Goal: Task Accomplishment & Management: Use online tool/utility

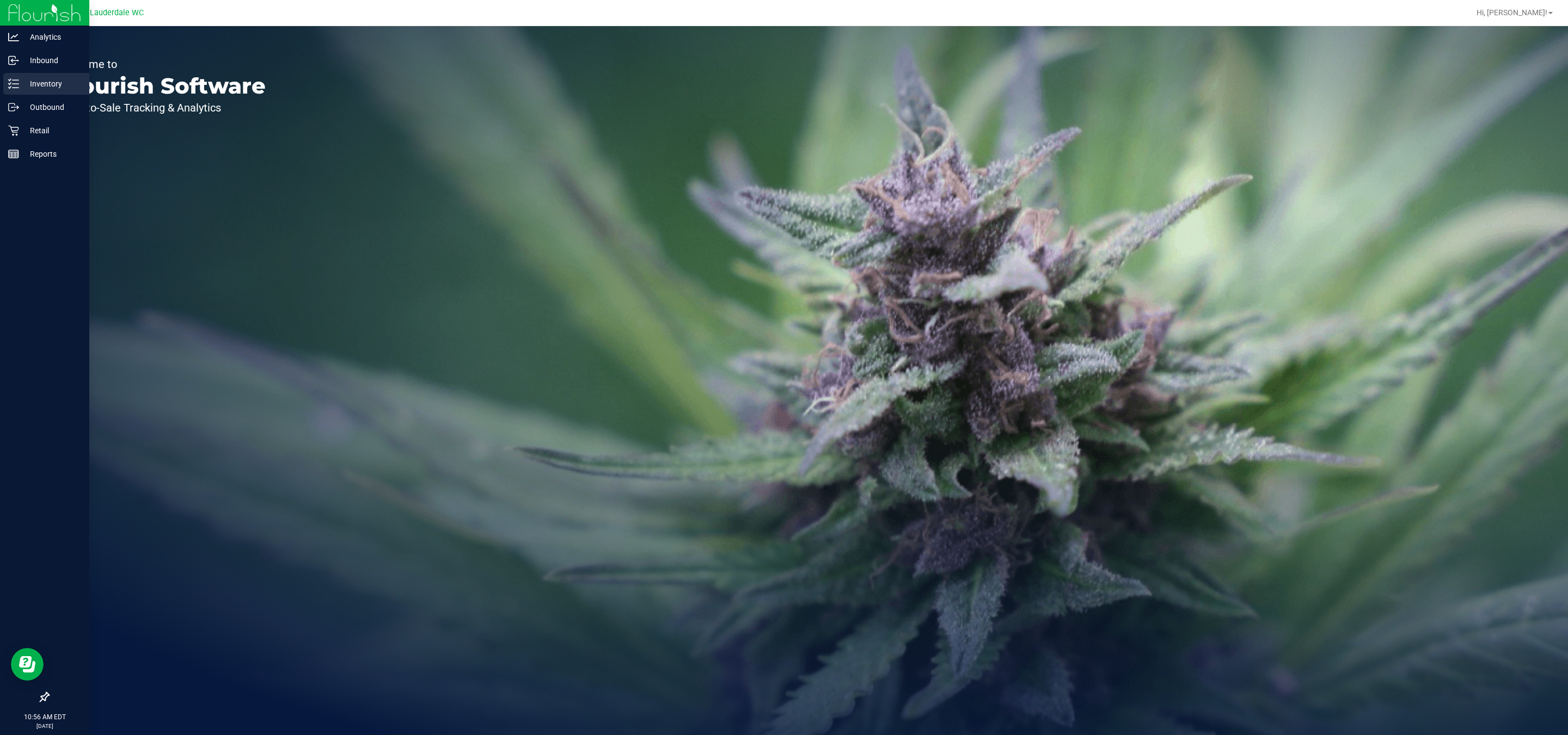
click at [34, 77] on p "Inventory" at bounding box center [51, 83] width 65 height 13
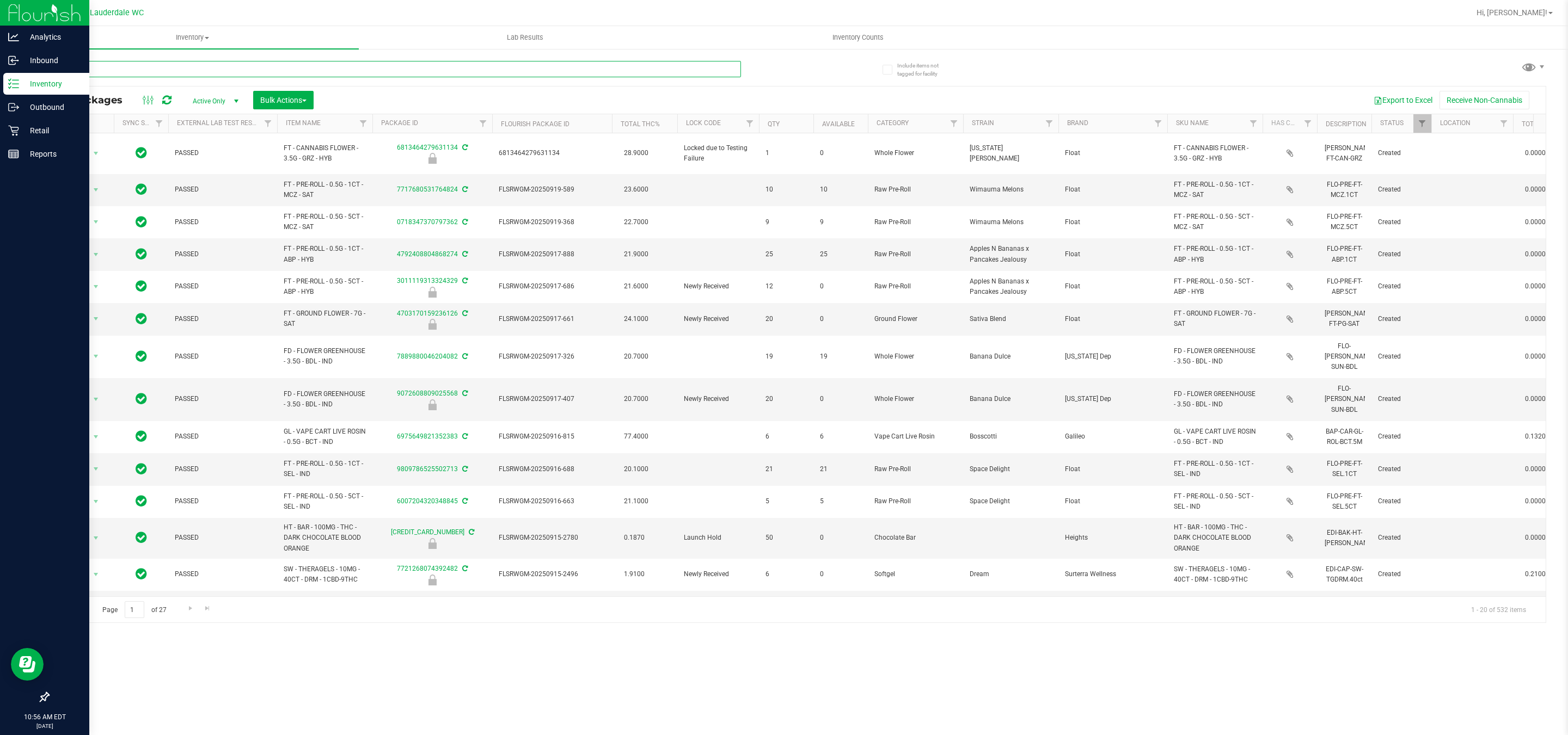
click at [177, 64] on input "text" at bounding box center [394, 69] width 693 height 16
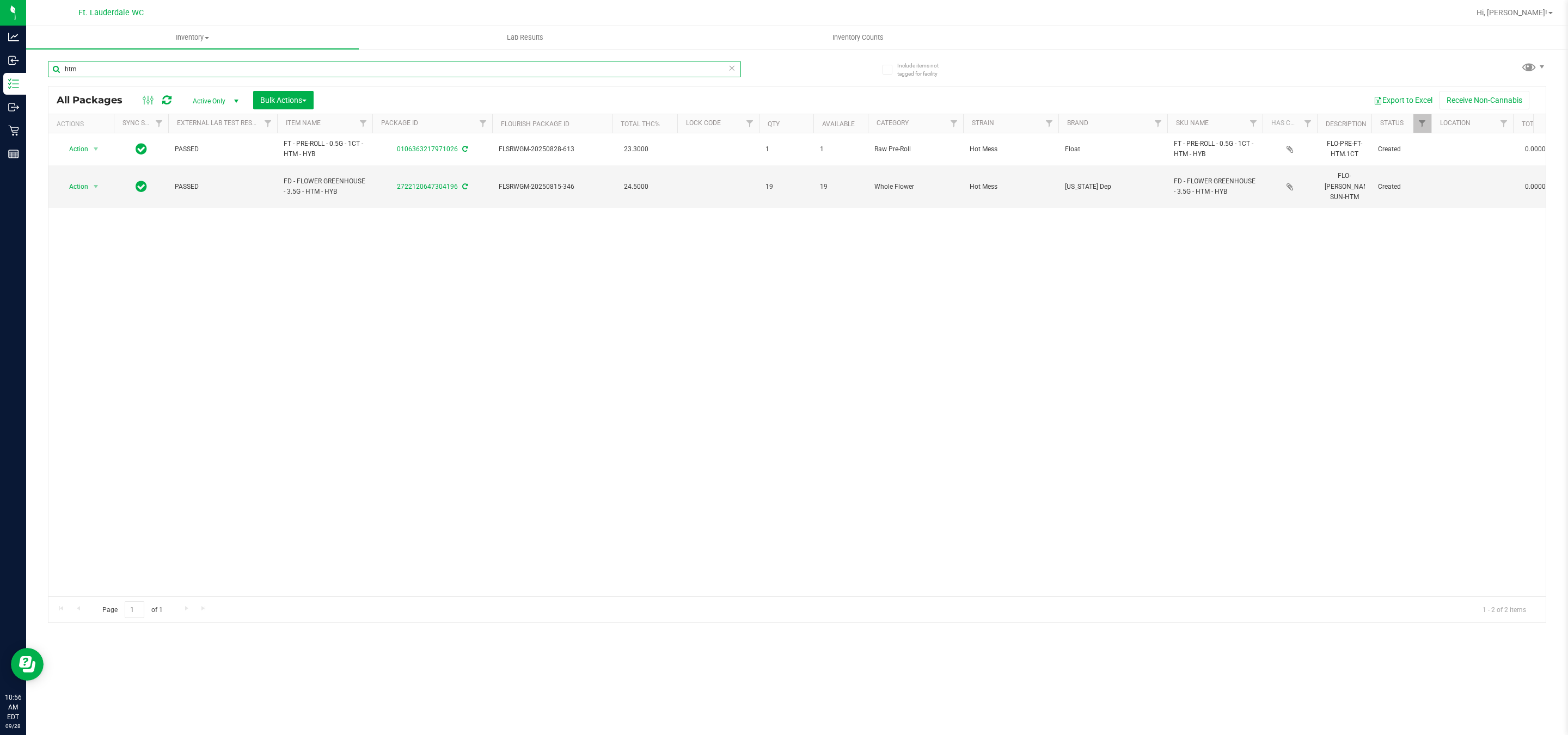
type input "htm"
click at [466, 431] on div "Action Action Adjust qty Create package Edit attributes Global inventory Locate…" at bounding box center [797, 364] width 1497 height 463
click at [178, 72] on input "htm" at bounding box center [394, 69] width 693 height 16
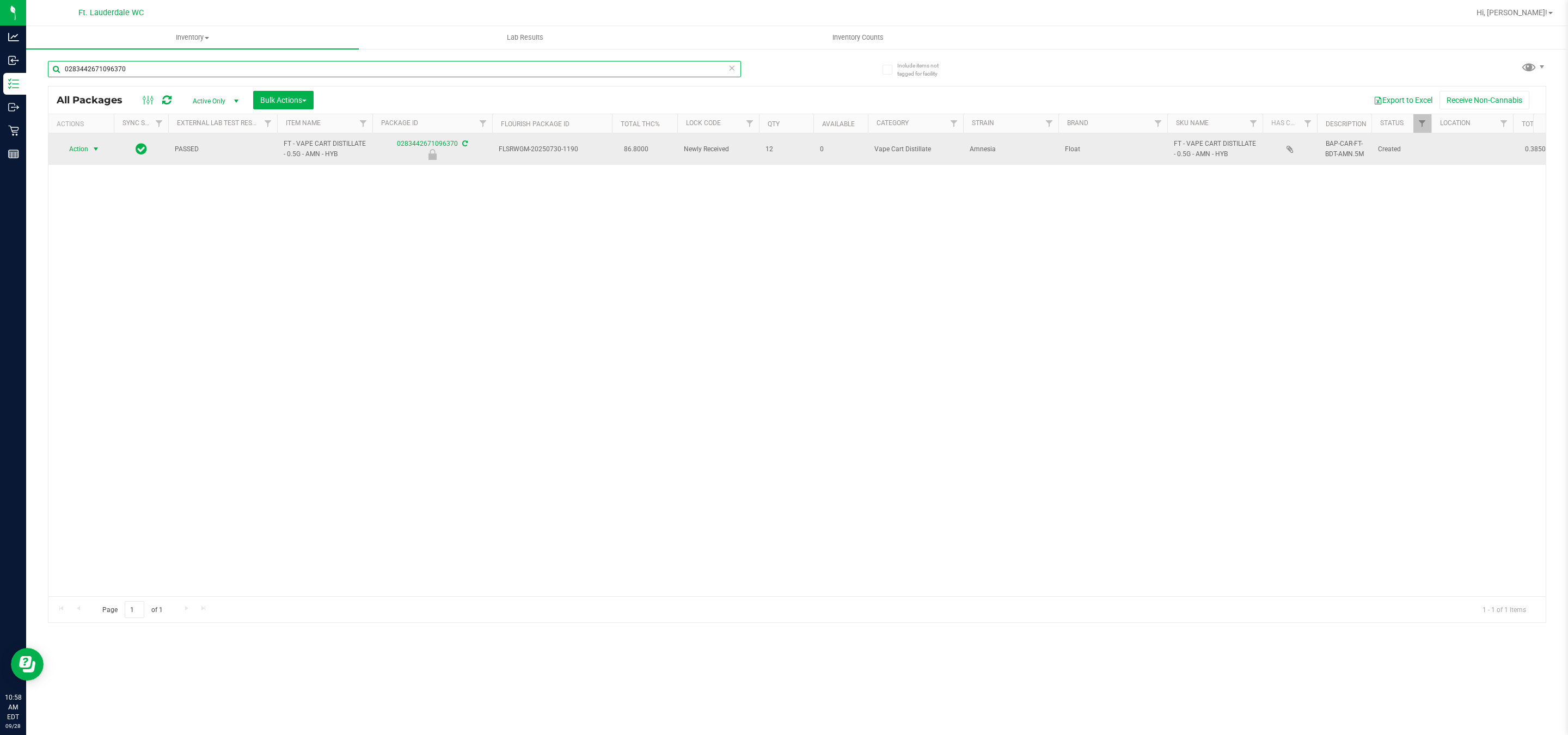
type input "0283442671096370"
click at [85, 149] on span "Action" at bounding box center [74, 149] width 29 height 15
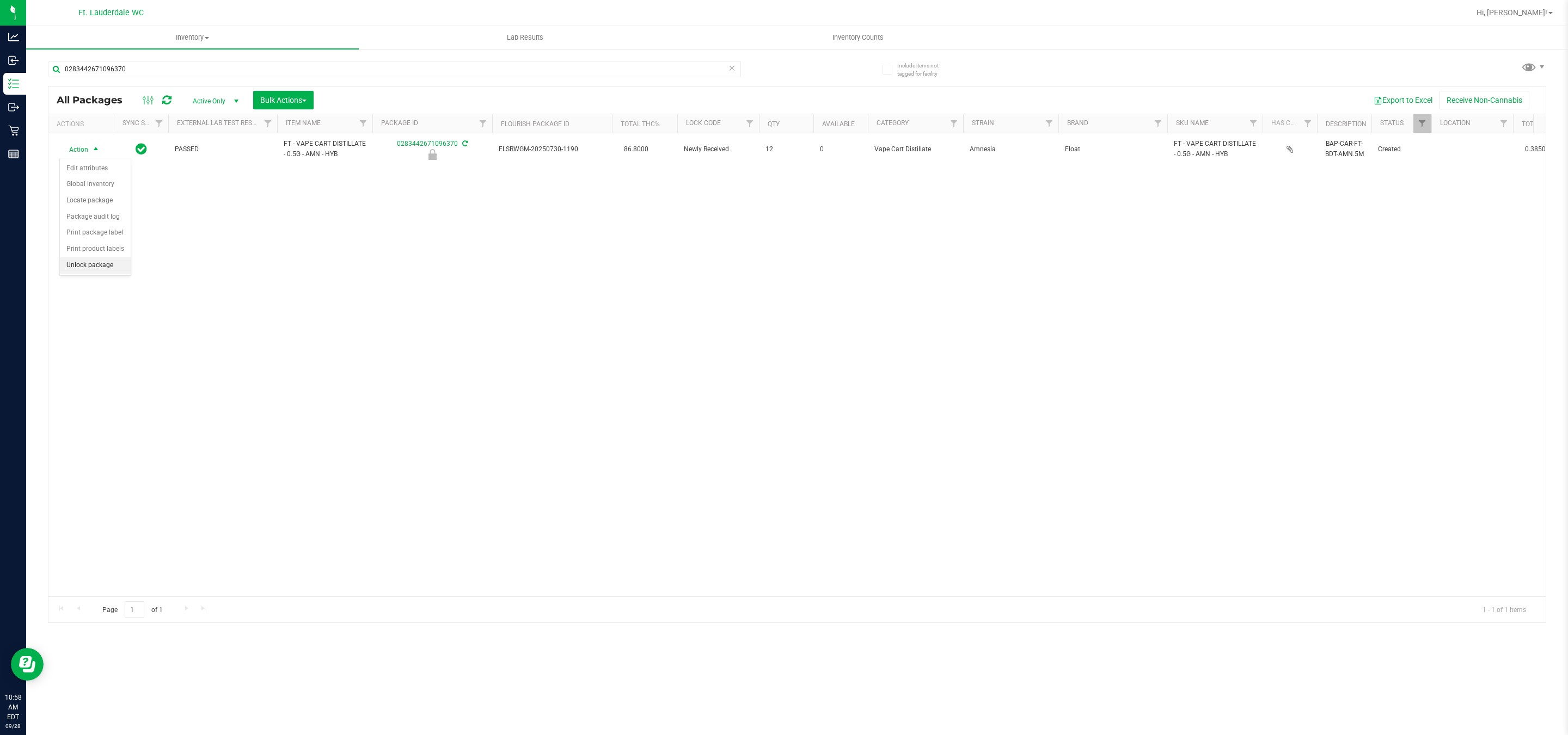
click at [108, 273] on li "Unlock package" at bounding box center [95, 265] width 71 height 16
click at [621, 75] on input "0283442671096370" at bounding box center [394, 69] width 693 height 16
type input "0779673891973348"
click at [77, 150] on span "Action" at bounding box center [74, 153] width 29 height 15
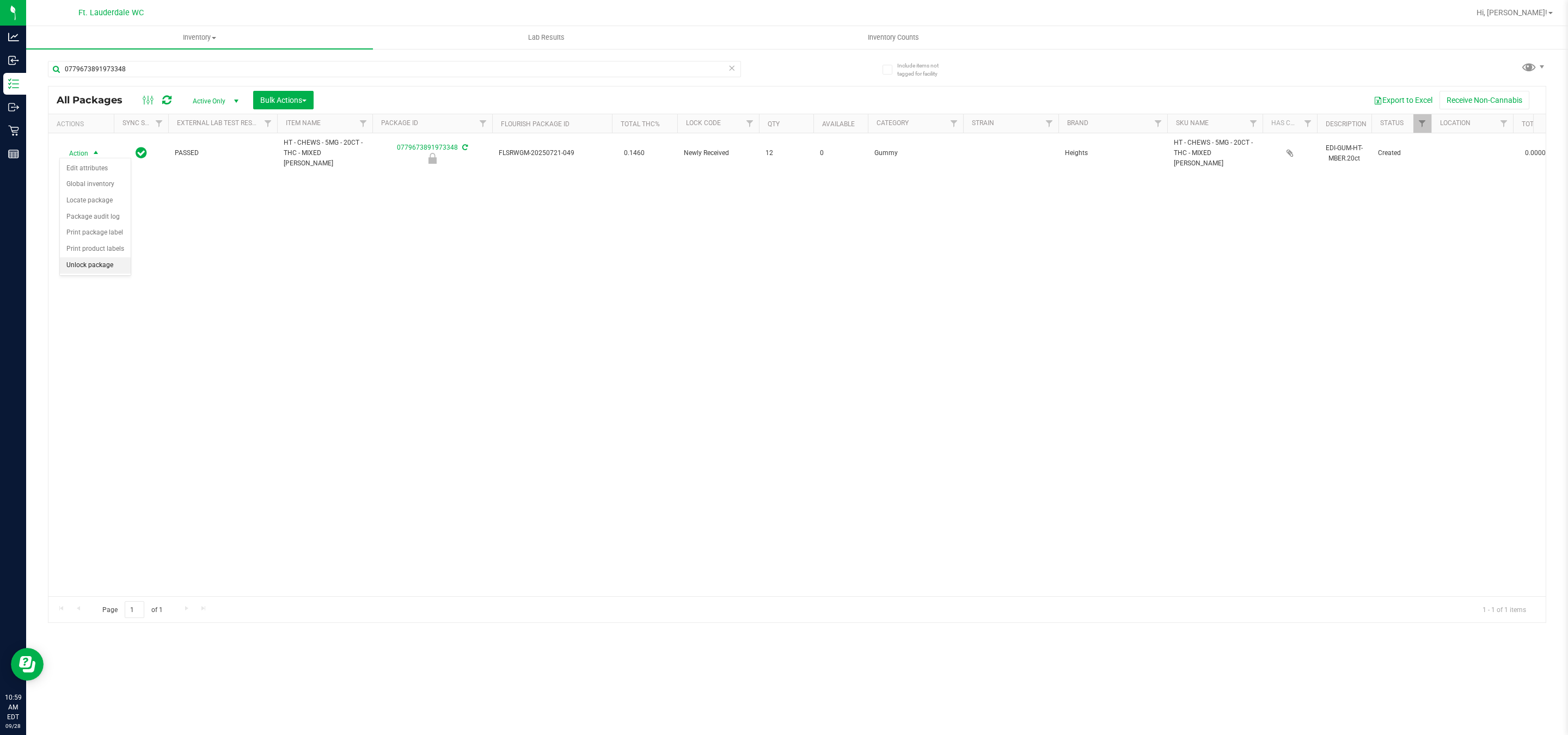
click at [111, 261] on li "Unlock package" at bounding box center [95, 265] width 71 height 16
click at [237, 89] on div "All Packages Active Only Active Only Lab Samples Locked All External Internal B…" at bounding box center [797, 100] width 1497 height 27
click at [234, 72] on input "0779673891973348" at bounding box center [394, 69] width 693 height 16
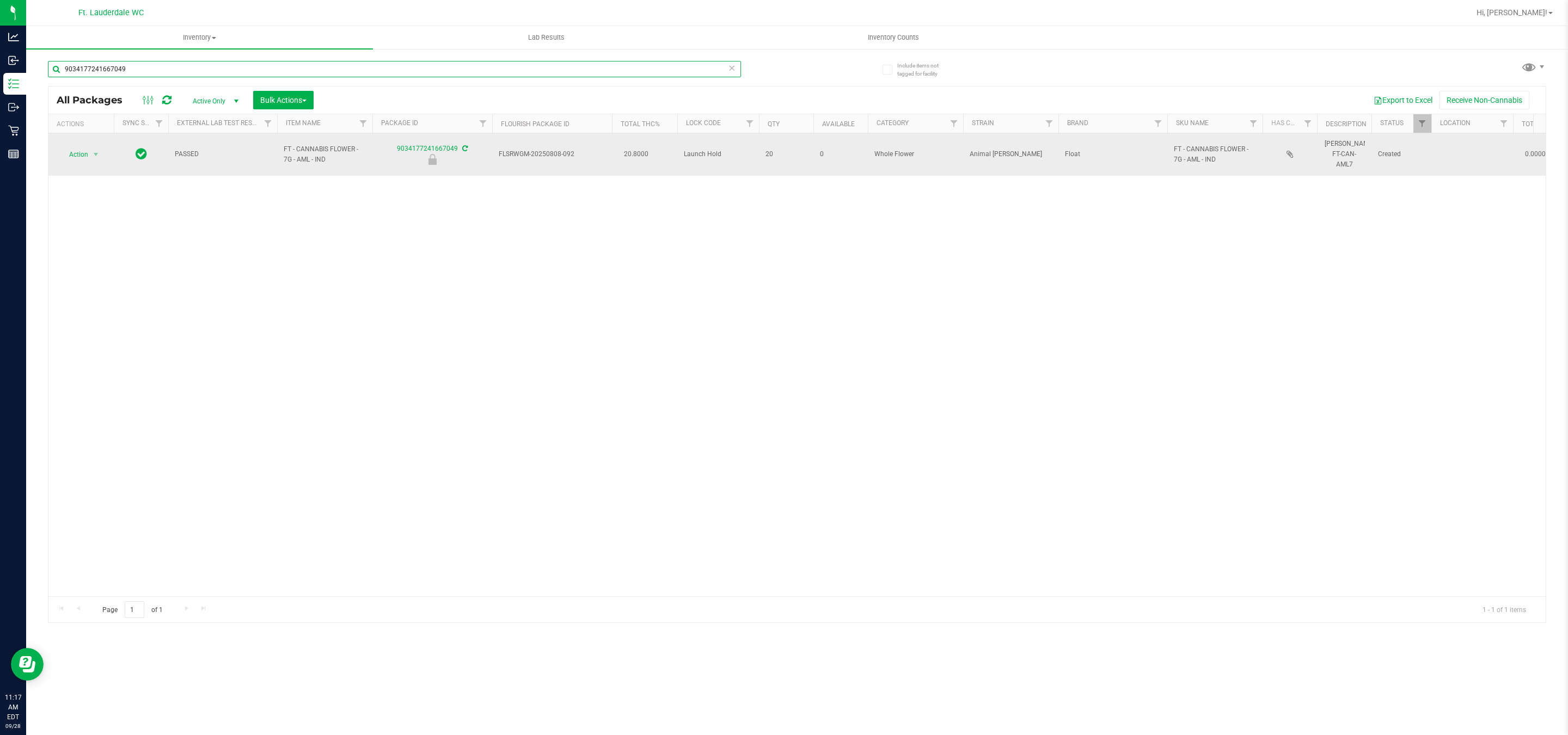
type input "9034177241667049"
click at [105, 149] on div "Action Action Edit attributes Global inventory Locate package Package audit log…" at bounding box center [81, 155] width 52 height 15
click at [100, 152] on span "select" at bounding box center [96, 155] width 9 height 9
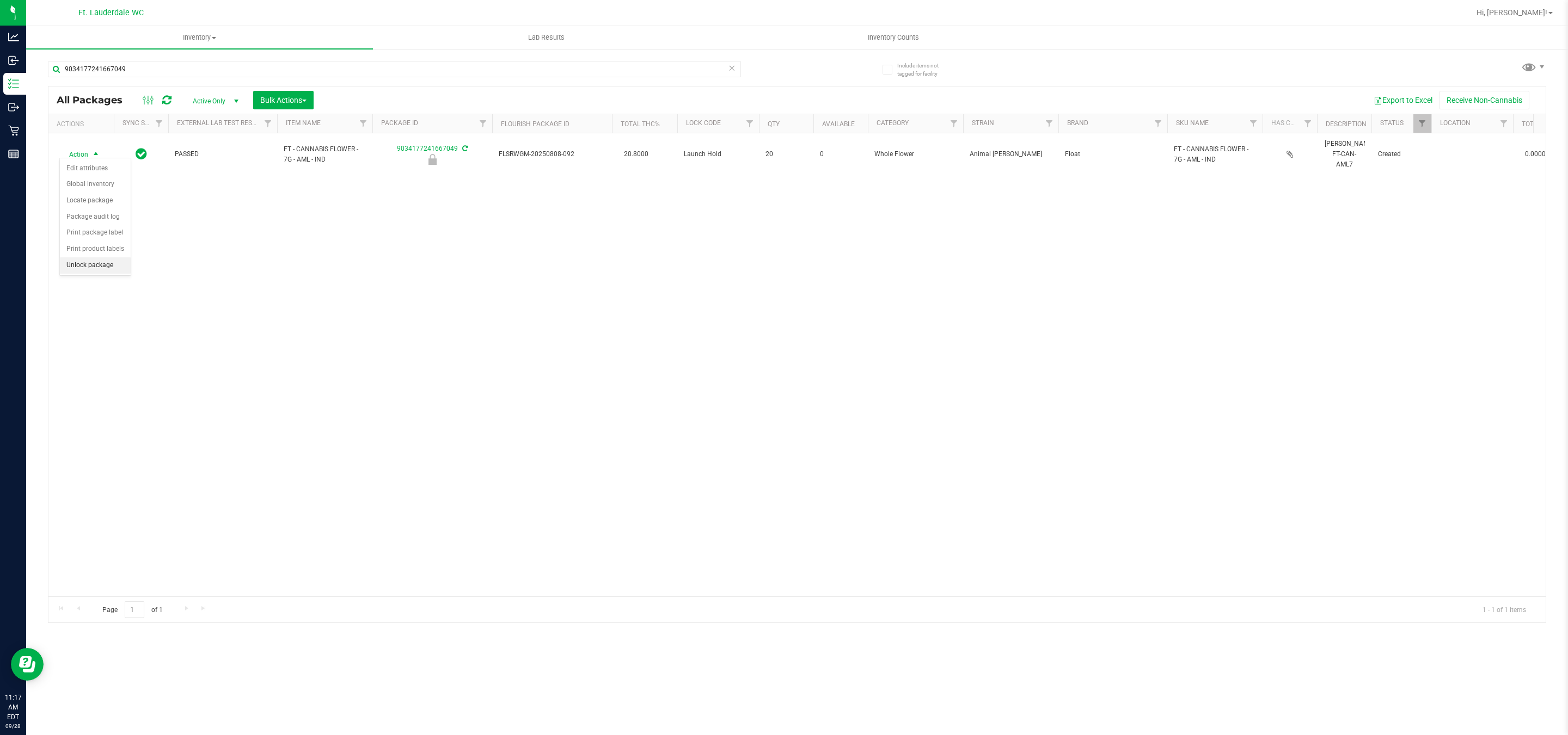
click at [90, 270] on li "Unlock package" at bounding box center [95, 265] width 71 height 16
click at [243, 70] on input "9034177241667049" at bounding box center [394, 69] width 693 height 16
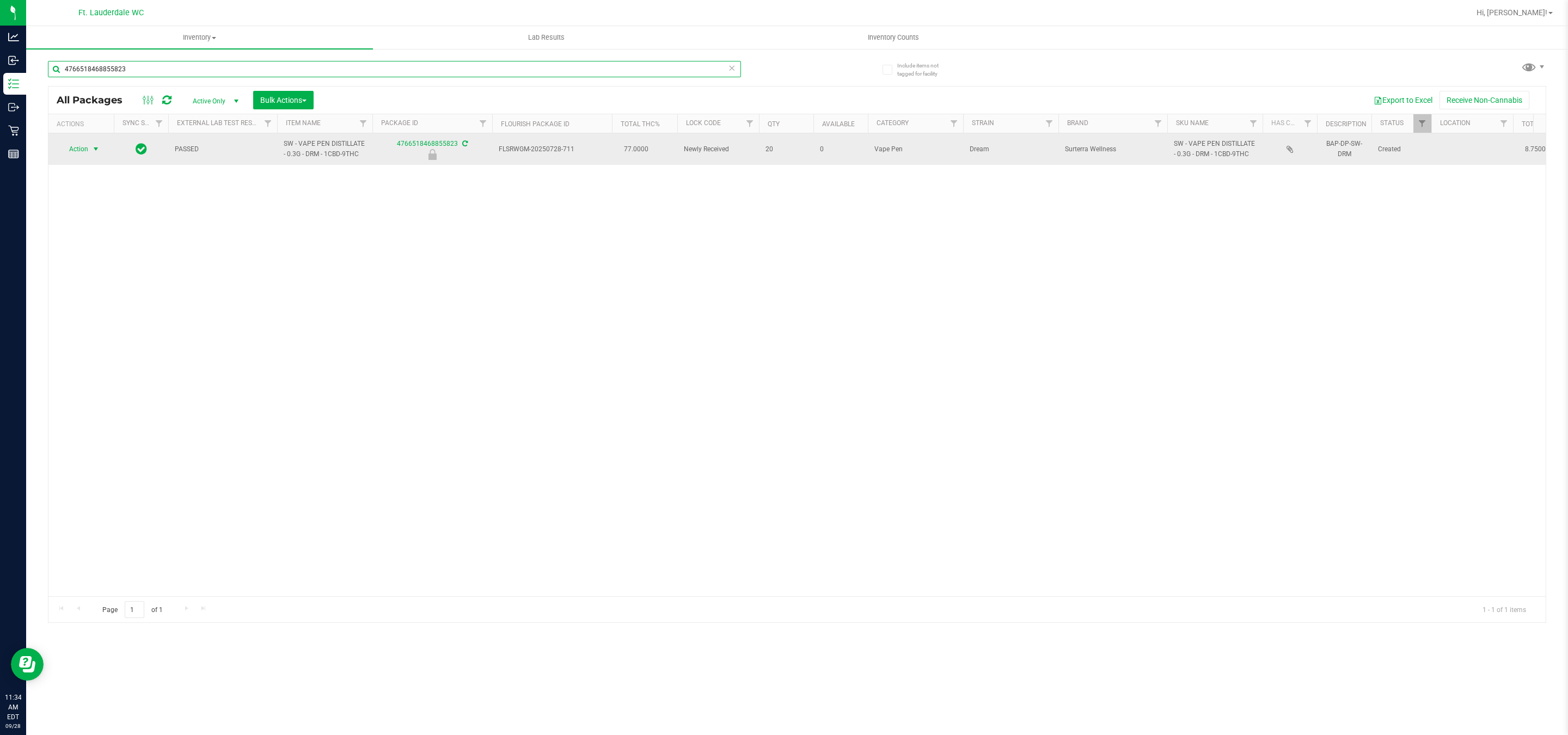
type input "4766518468855823"
click at [85, 144] on span "Action" at bounding box center [74, 149] width 29 height 15
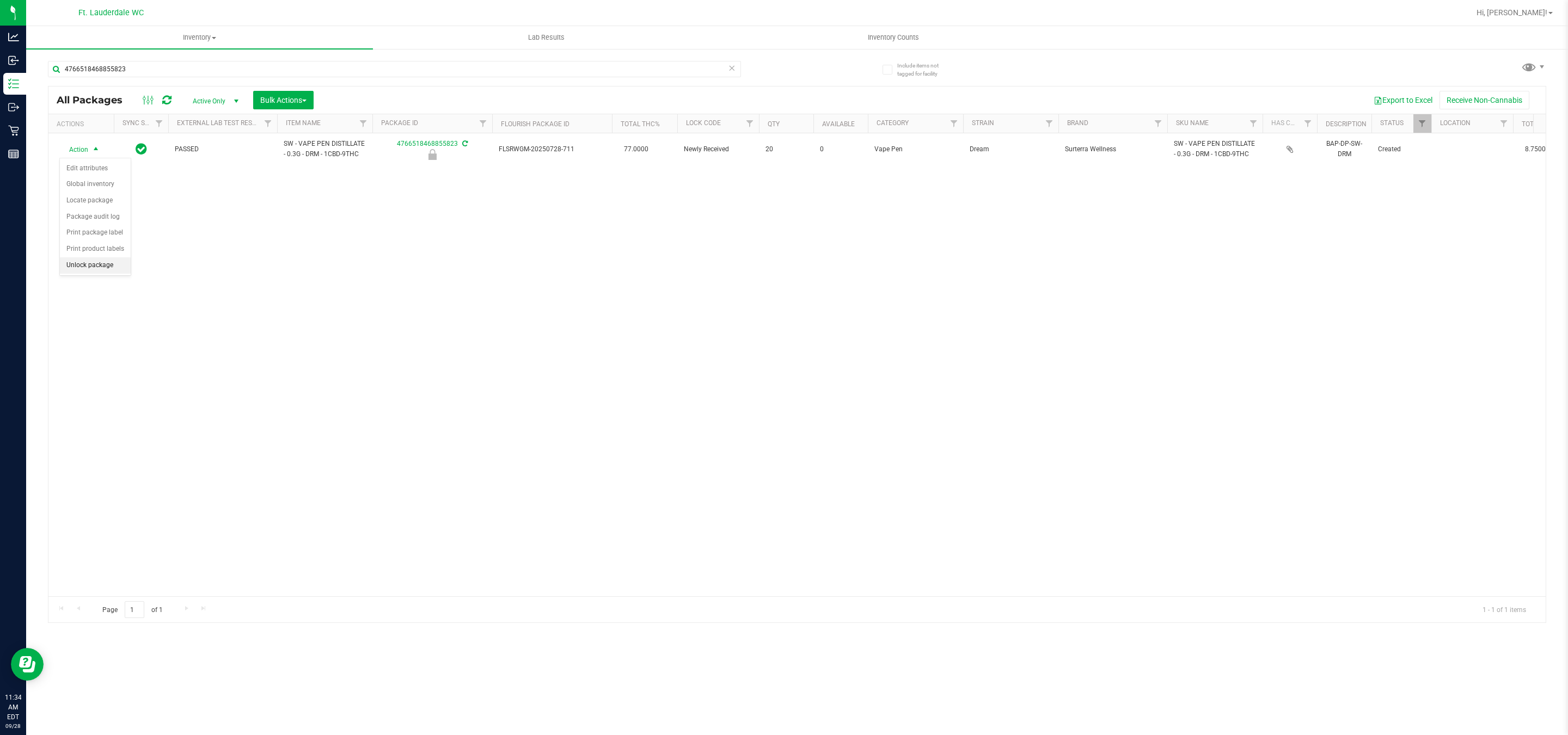
click at [110, 266] on li "Unlock package" at bounding box center [95, 265] width 71 height 16
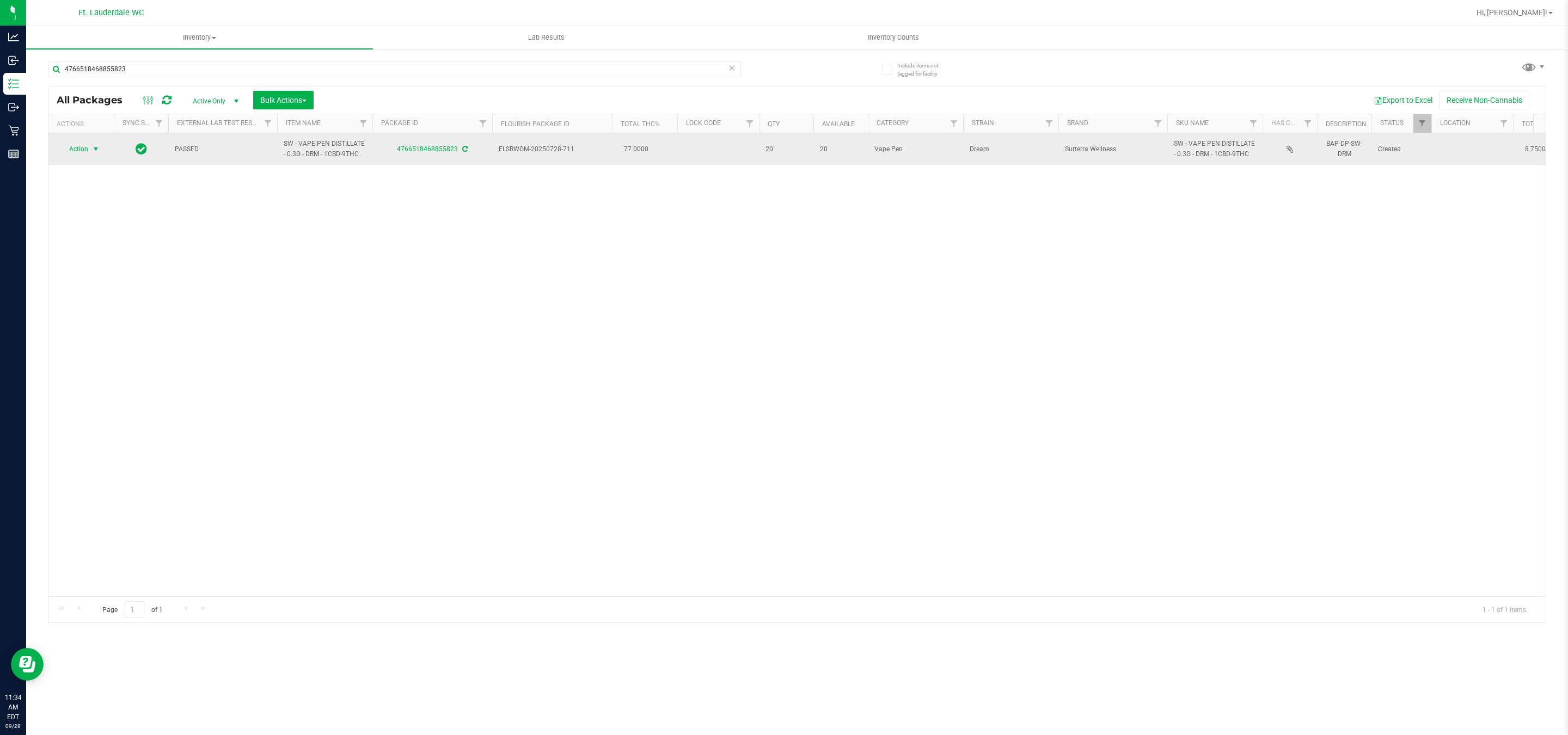
click at [83, 150] on span "Action" at bounding box center [74, 149] width 29 height 15
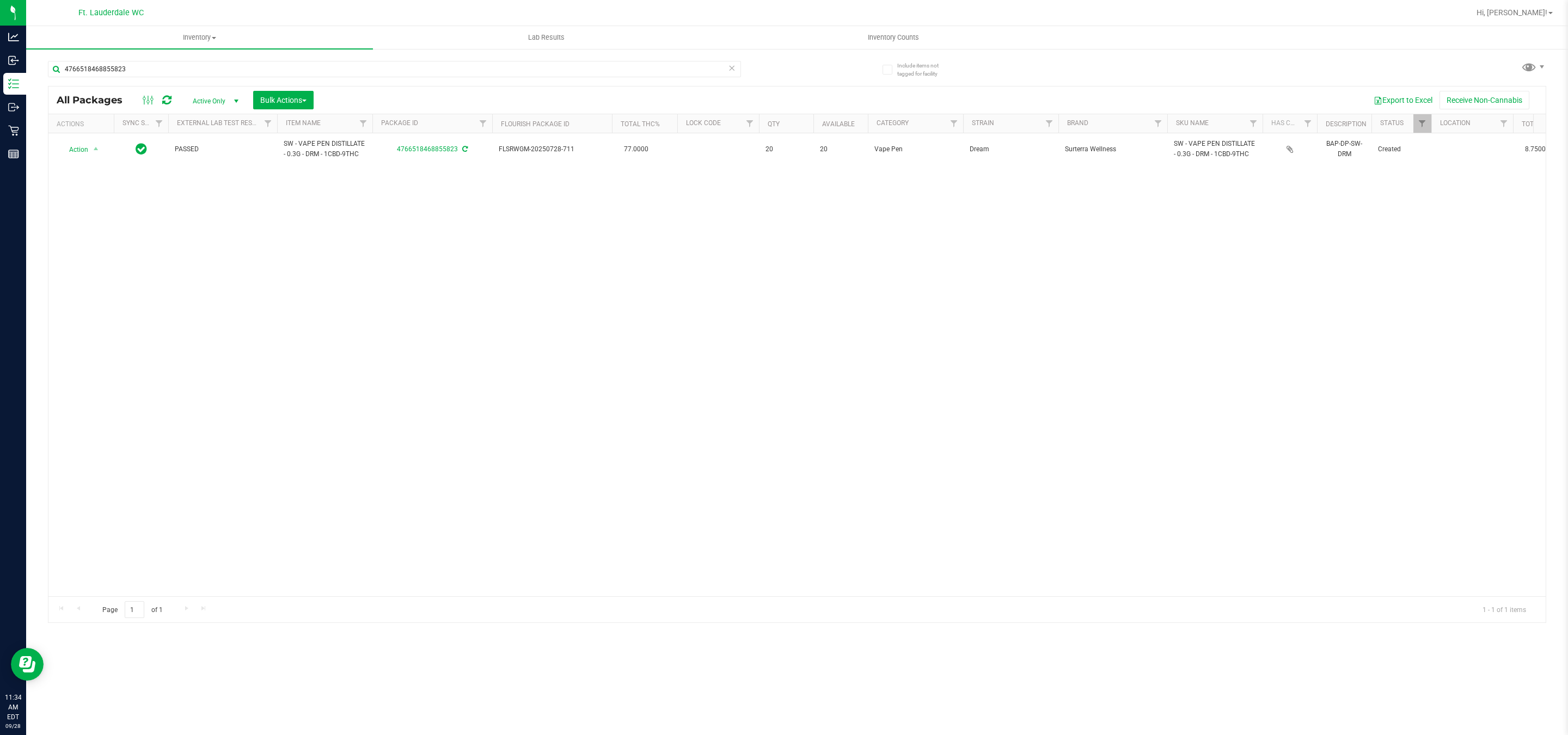
click at [234, 283] on div "Action Action Adjust qty Create package Edit attributes Global inventory Locate…" at bounding box center [797, 364] width 1497 height 463
